Goal: Task Accomplishment & Management: Manage account settings

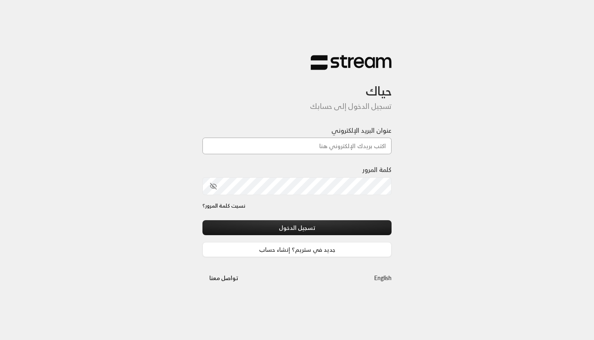
type input "[EMAIL_ADDRESS][DOMAIN_NAME]"
click at [297, 228] on button "تسجيل الدخول" at bounding box center [297, 227] width 189 height 15
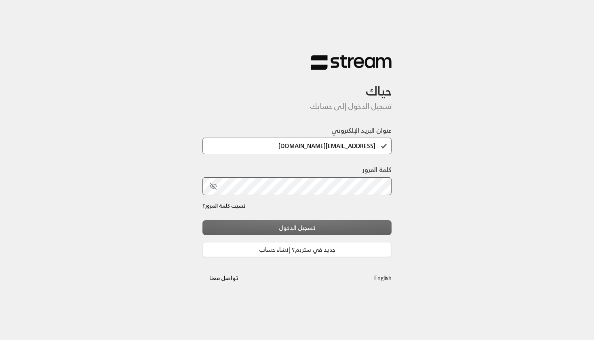
click at [261, 232] on div "تسجيل الدخول جديد في ستريم؟ إنشاء حساب" at bounding box center [297, 238] width 189 height 37
click at [303, 228] on div "تسجيل الدخول جديد في ستريم؟ إنشاء حساب" at bounding box center [297, 238] width 189 height 37
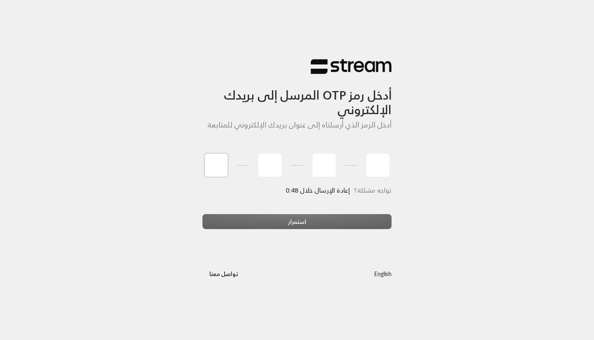
type input "5"
type input "3"
type input "5"
